Goal: Ask a question

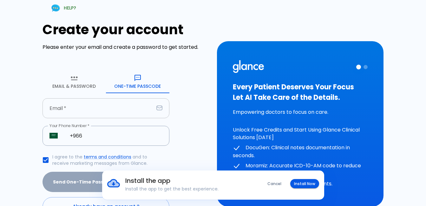
click at [130, 105] on input "Email   *" at bounding box center [97, 108] width 111 height 20
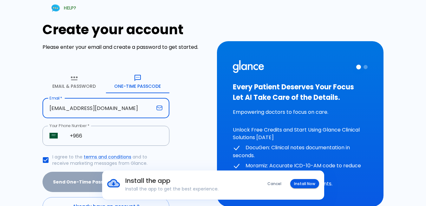
type input "[EMAIL_ADDRESS][DOMAIN_NAME]"
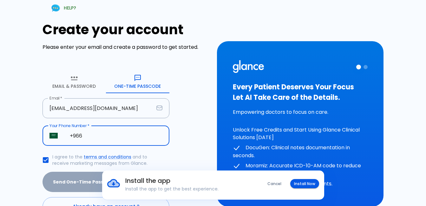
click at [128, 134] on input "+966" at bounding box center [116, 136] width 106 height 20
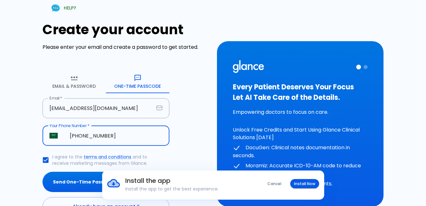
type input "[PHONE_NUMBER]"
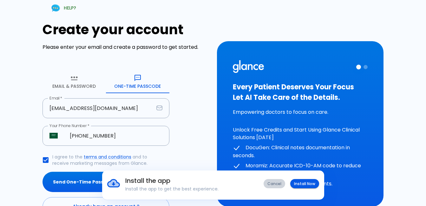
click at [279, 183] on button "Cancel" at bounding box center [274, 183] width 22 height 9
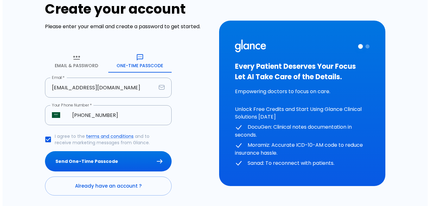
scroll to position [32, 0]
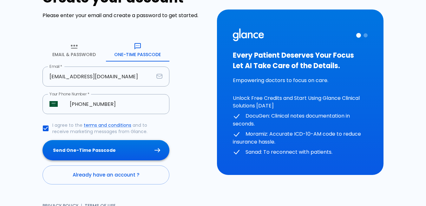
click at [102, 149] on button "Send One-Time Passcode" at bounding box center [105, 150] width 127 height 21
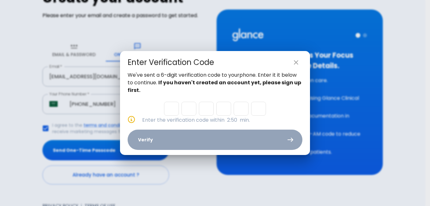
type input "1"
type input "8"
type input "9"
type input "6"
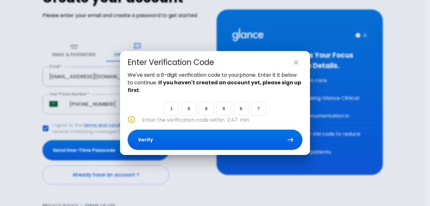
type input "7"
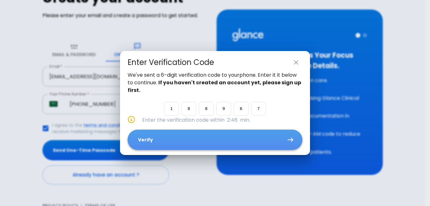
click at [168, 139] on button "Verify" at bounding box center [215, 140] width 175 height 21
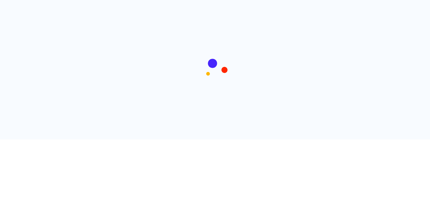
scroll to position [0, 0]
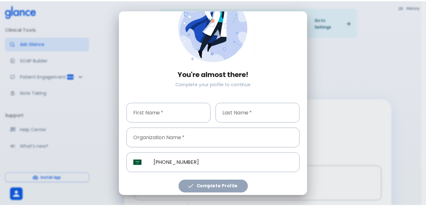
scroll to position [39, 0]
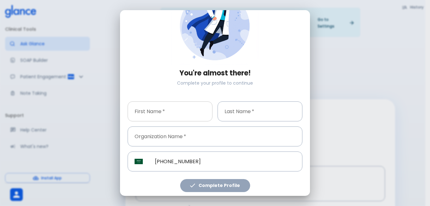
click at [179, 110] on input "First Name   *" at bounding box center [170, 111] width 85 height 20
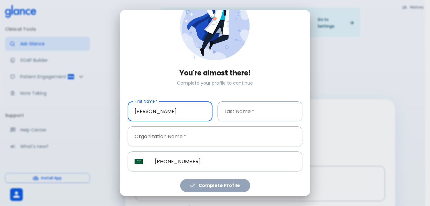
type input "[PERSON_NAME]"
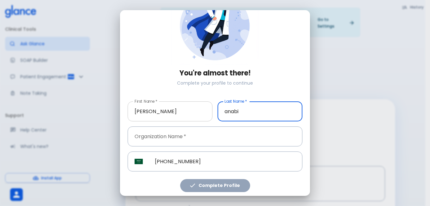
type input "anabi"
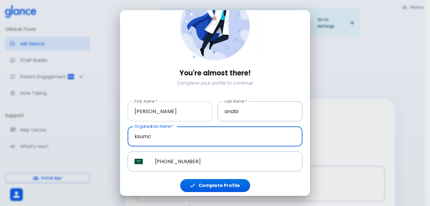
type input "ksumc"
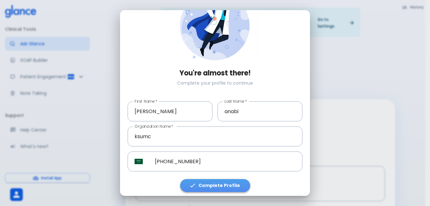
click at [215, 188] on button "Complete Profile" at bounding box center [215, 185] width 70 height 13
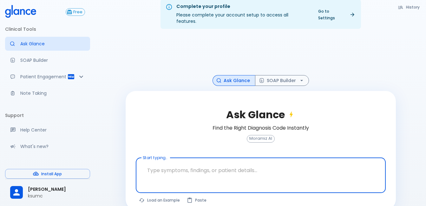
scroll to position [15, 0]
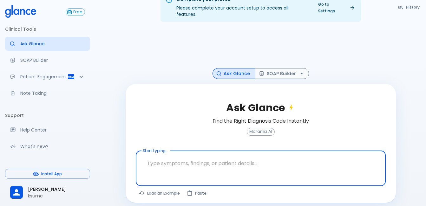
click at [349, 154] on textarea "Start typing..." at bounding box center [260, 163] width 241 height 20
click at [340, 158] on textarea "Start typing..." at bounding box center [260, 163] width 241 height 20
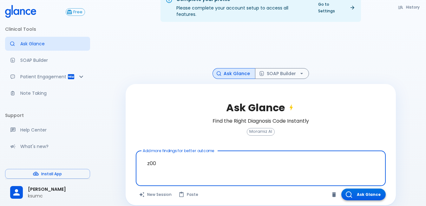
type textarea "z00"
click at [357, 190] on button "Ask Glance" at bounding box center [363, 195] width 44 height 12
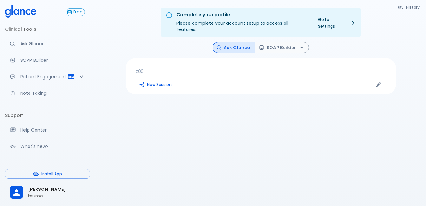
click at [255, 68] on p "z00" at bounding box center [261, 71] width 250 height 6
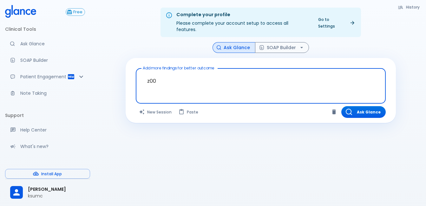
click at [255, 72] on textarea "z00" at bounding box center [260, 81] width 241 height 20
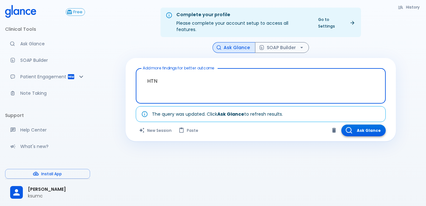
type textarea "HTN"
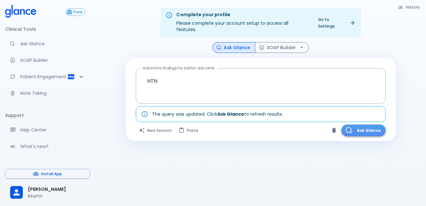
click at [350, 125] on button "Ask Glance" at bounding box center [363, 131] width 44 height 12
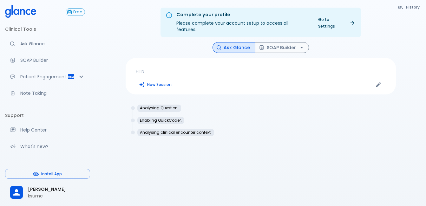
click at [167, 68] on p "HTN" at bounding box center [261, 71] width 250 height 6
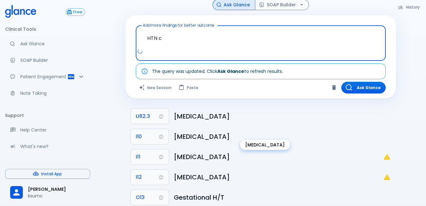
scroll to position [53, 0]
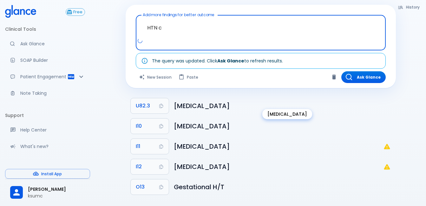
click at [197, 101] on h6 "[MEDICAL_DATA]" at bounding box center [282, 106] width 217 height 10
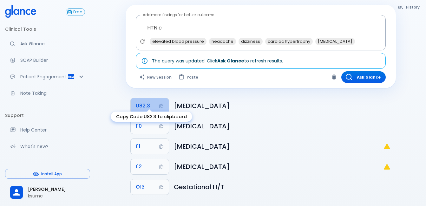
click at [138, 101] on span "U82.3" at bounding box center [143, 105] width 14 height 9
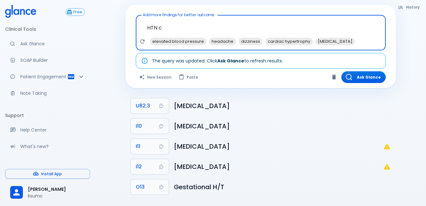
click at [210, 22] on textarea "HTN c" at bounding box center [260, 28] width 241 height 20
click at [285, 38] on span "[MEDICAL_DATA]" at bounding box center [291, 41] width 40 height 7
drag, startPoint x: 166, startPoint y: 21, endPoint x: 135, endPoint y: 19, distance: 30.5
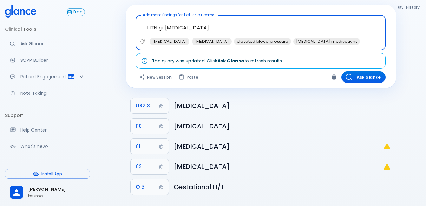
click at [136, 19] on div "HTN gi, [MEDICAL_DATA] x [MEDICAL_DATA] [MEDICAL_DATA] elevated blood pressure …" at bounding box center [261, 32] width 250 height 35
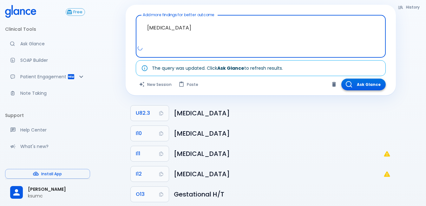
type textarea "[MEDICAL_DATA]"
click at [362, 79] on button "Ask Glance" at bounding box center [363, 85] width 44 height 12
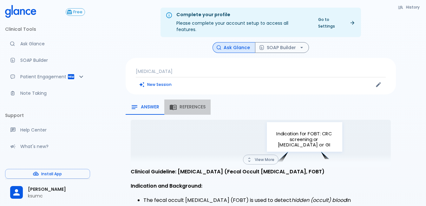
click at [185, 104] on div "References" at bounding box center [187, 107] width 36 height 8
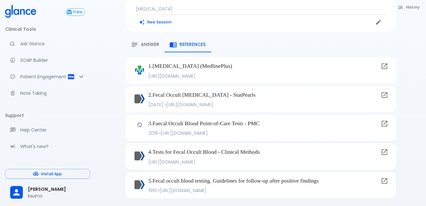
scroll to position [66, 0]
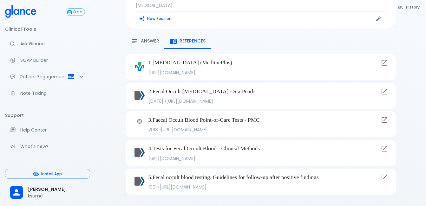
click at [152, 38] on span "Answer" at bounding box center [150, 41] width 18 height 6
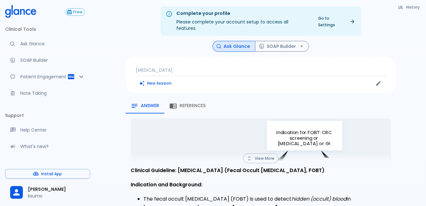
scroll to position [0, 0]
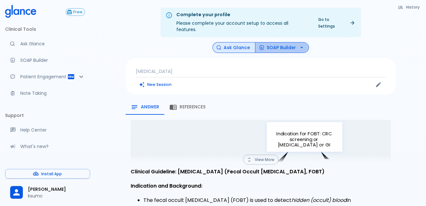
click at [288, 43] on button "SOAP Builder" at bounding box center [282, 47] width 54 height 11
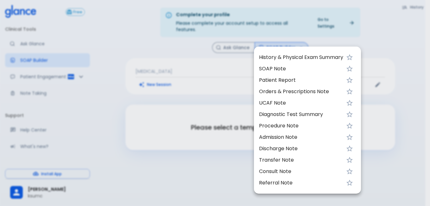
click at [183, 115] on div at bounding box center [215, 103] width 430 height 206
